Goal: Task Accomplishment & Management: Manage account settings

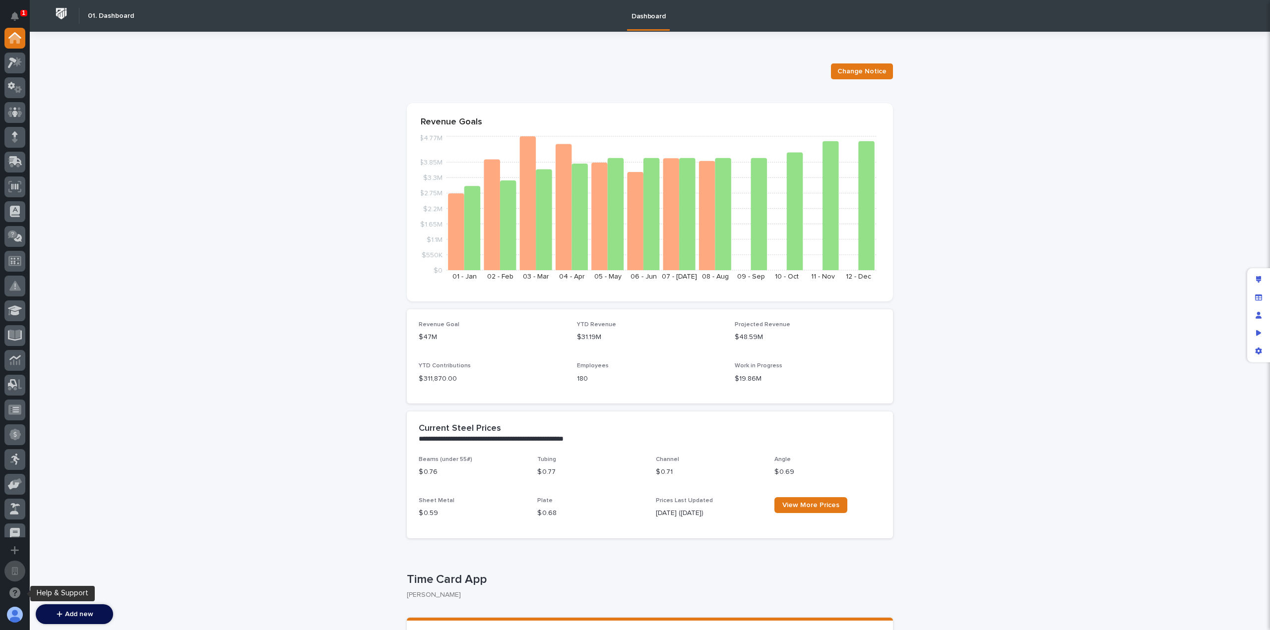
click at [18, 577] on button "Open workspace settings" at bounding box center [14, 571] width 21 height 21
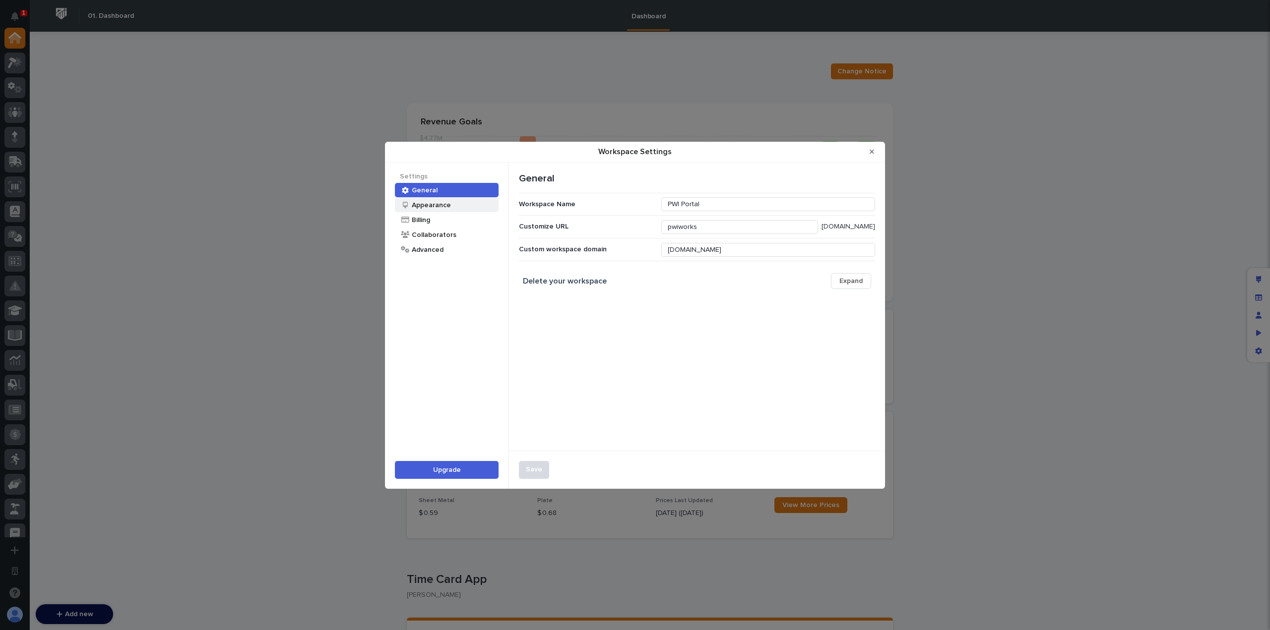
click at [450, 206] on div "Appearance" at bounding box center [447, 205] width 104 height 14
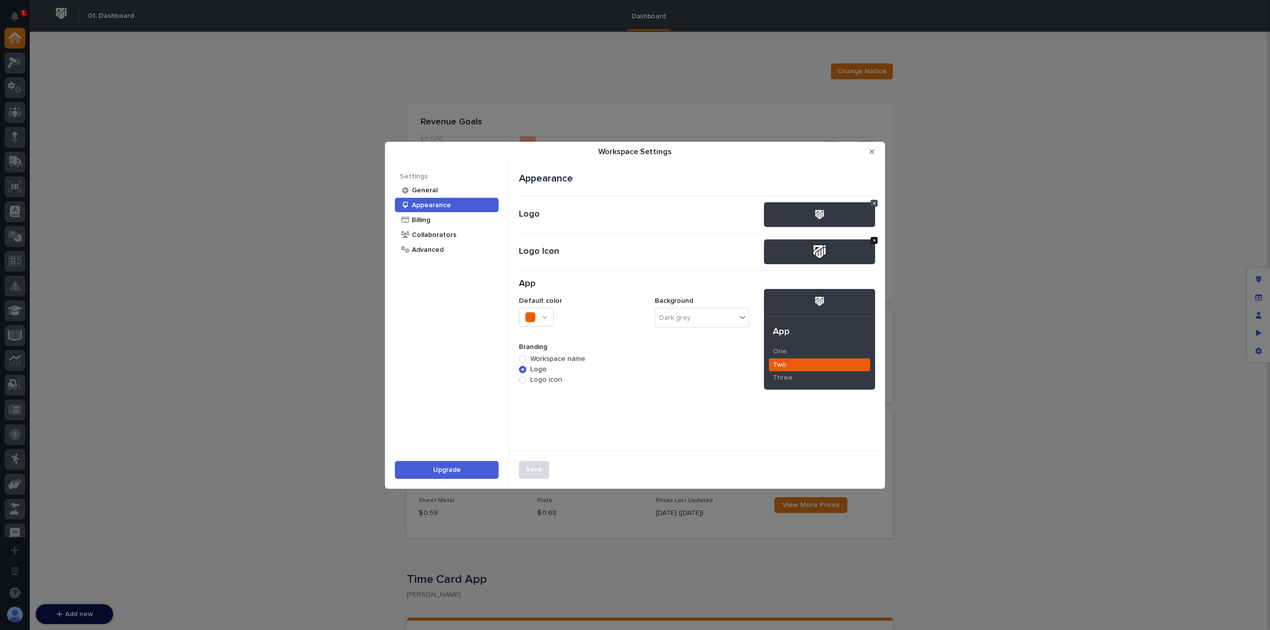
click at [874, 239] on icon "Workspace Settings" at bounding box center [874, 241] width 2 height 4
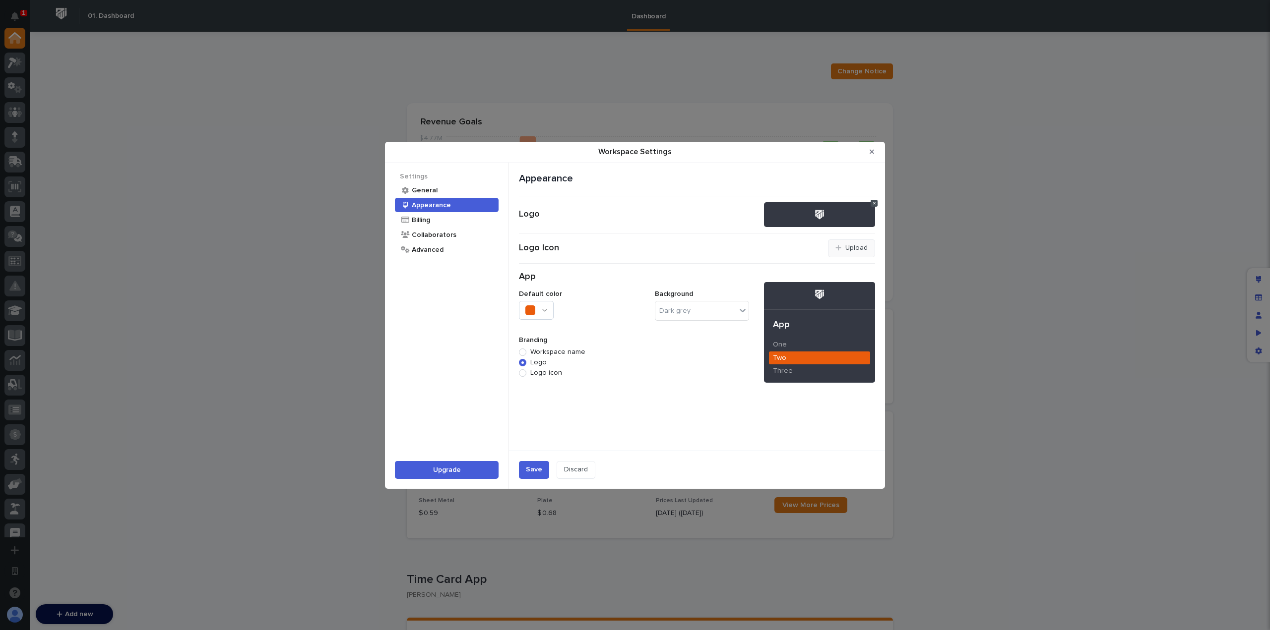
click at [848, 246] on div "Upload" at bounding box center [856, 248] width 22 height 8
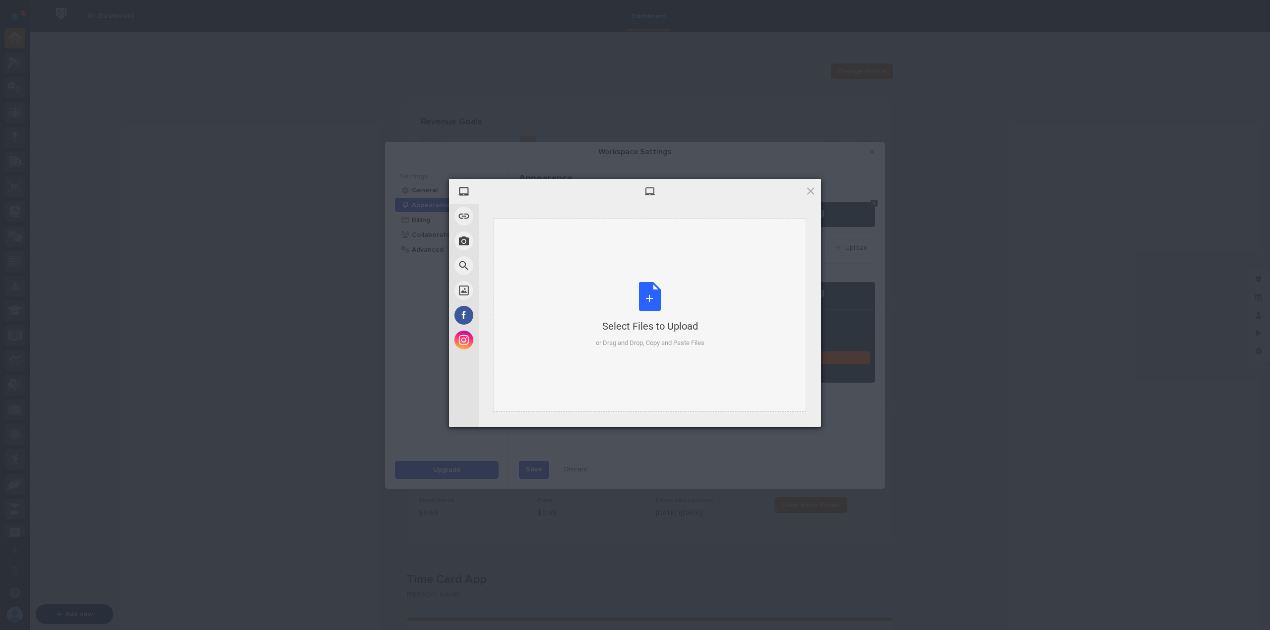
click at [625, 307] on div "Select Files to Upload or Drag and Drop, Copy and Paste Files" at bounding box center [650, 315] width 109 height 66
click at [789, 408] on span "Upload" at bounding box center [791, 413] width 50 height 19
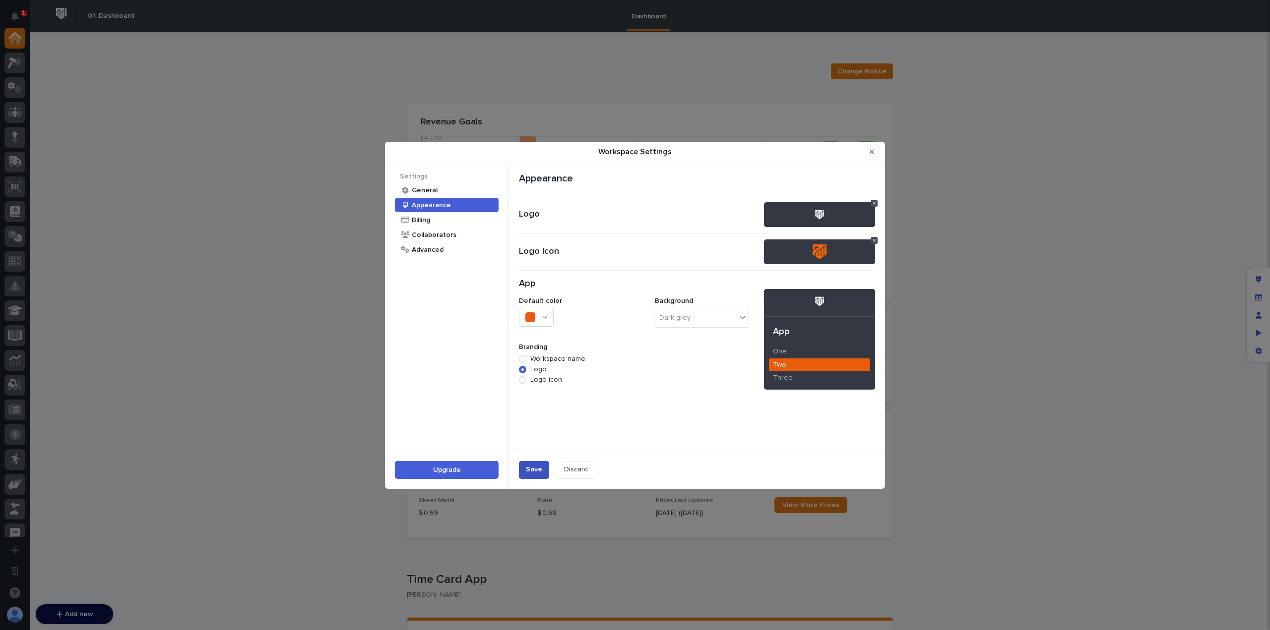
click at [532, 470] on div "Save" at bounding box center [534, 470] width 16 height 8
click at [159, 219] on div "Workspace Settings Settings General Appearance Billing Collaborators Advanced U…" at bounding box center [635, 315] width 1270 height 630
click at [870, 155] on icon "Close Modal" at bounding box center [872, 151] width 4 height 7
